Goal: Obtain resource: Obtain resource

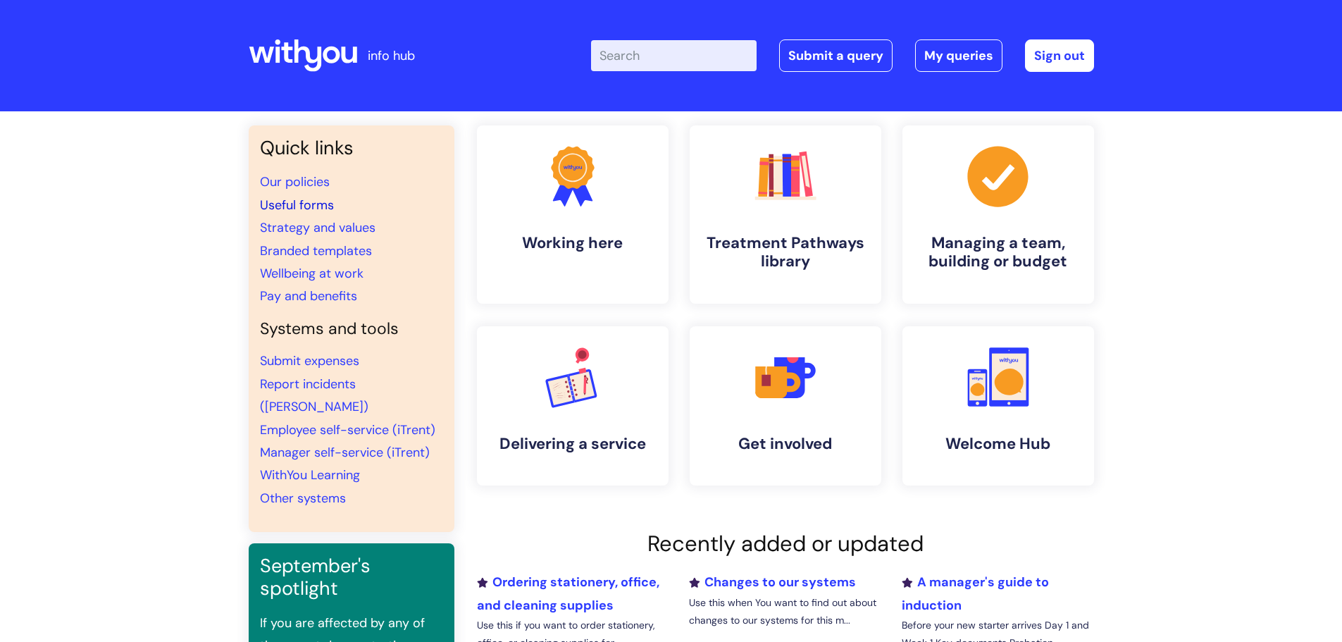
click at [272, 197] on link "Useful forms" at bounding box center [297, 204] width 74 height 17
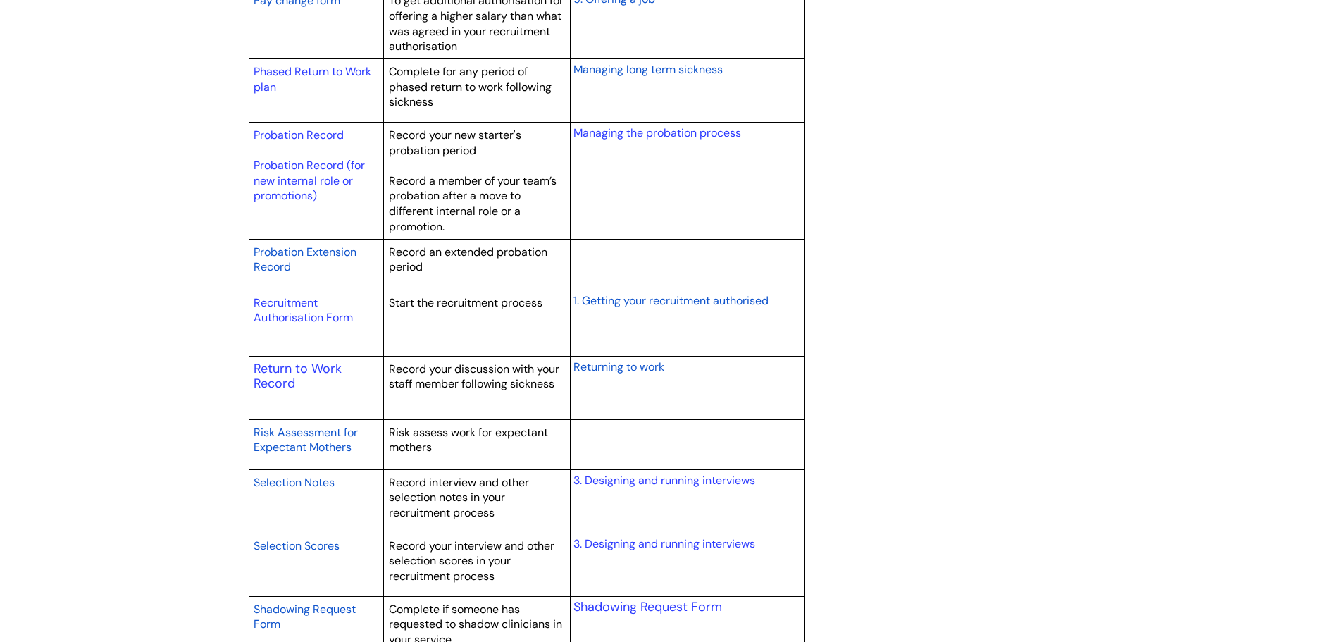
scroll to position [1972, 0]
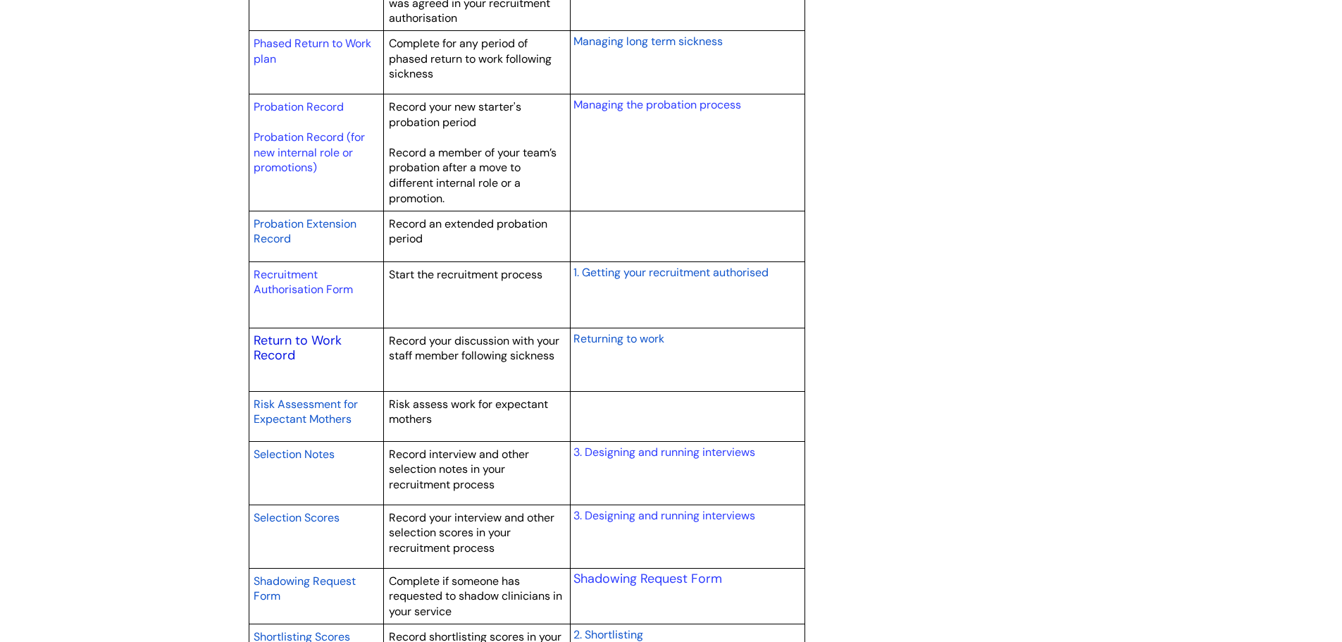
click at [289, 343] on link "Return to Work Record" at bounding box center [298, 348] width 88 height 32
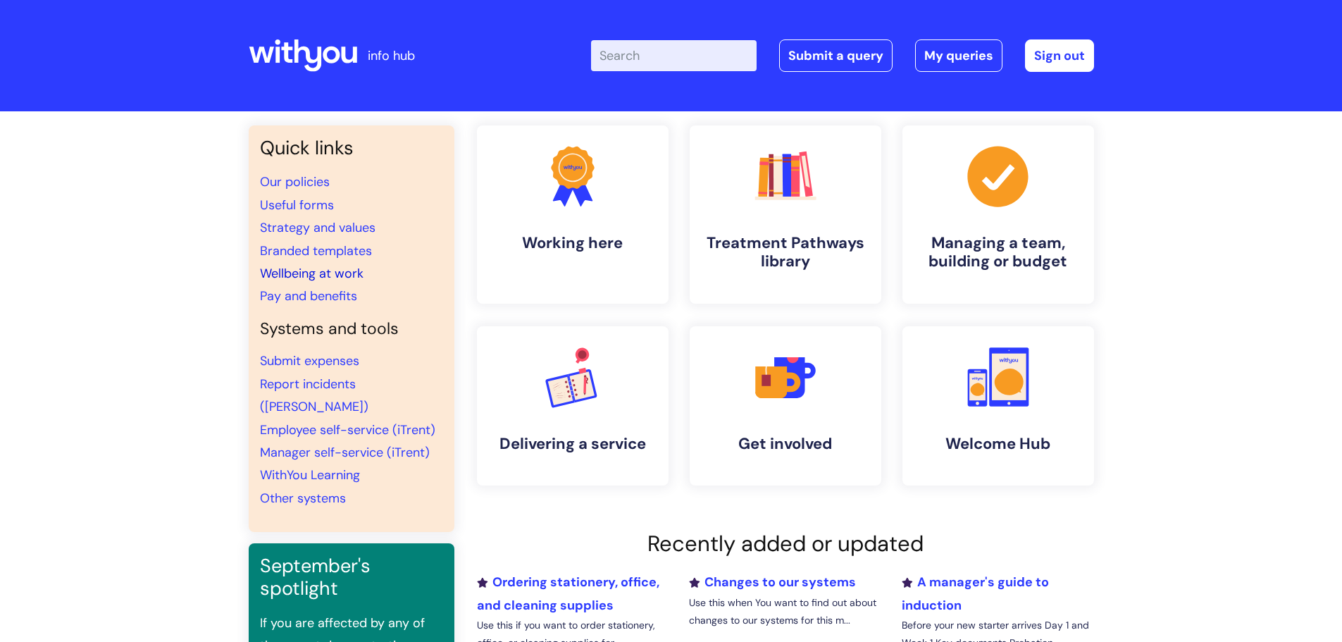
click at [315, 275] on link "Wellbeing at work" at bounding box center [312, 273] width 104 height 17
